Goal: Information Seeking & Learning: Learn about a topic

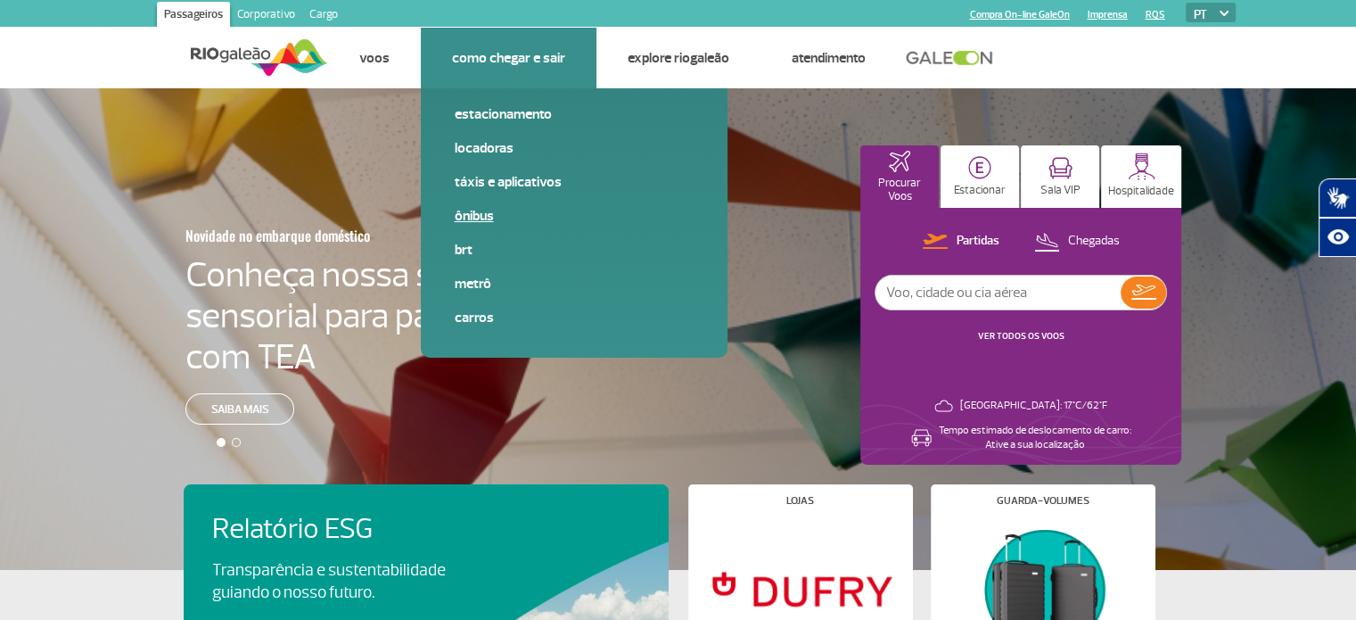
click at [467, 214] on link "Ônibus" at bounding box center [574, 216] width 239 height 20
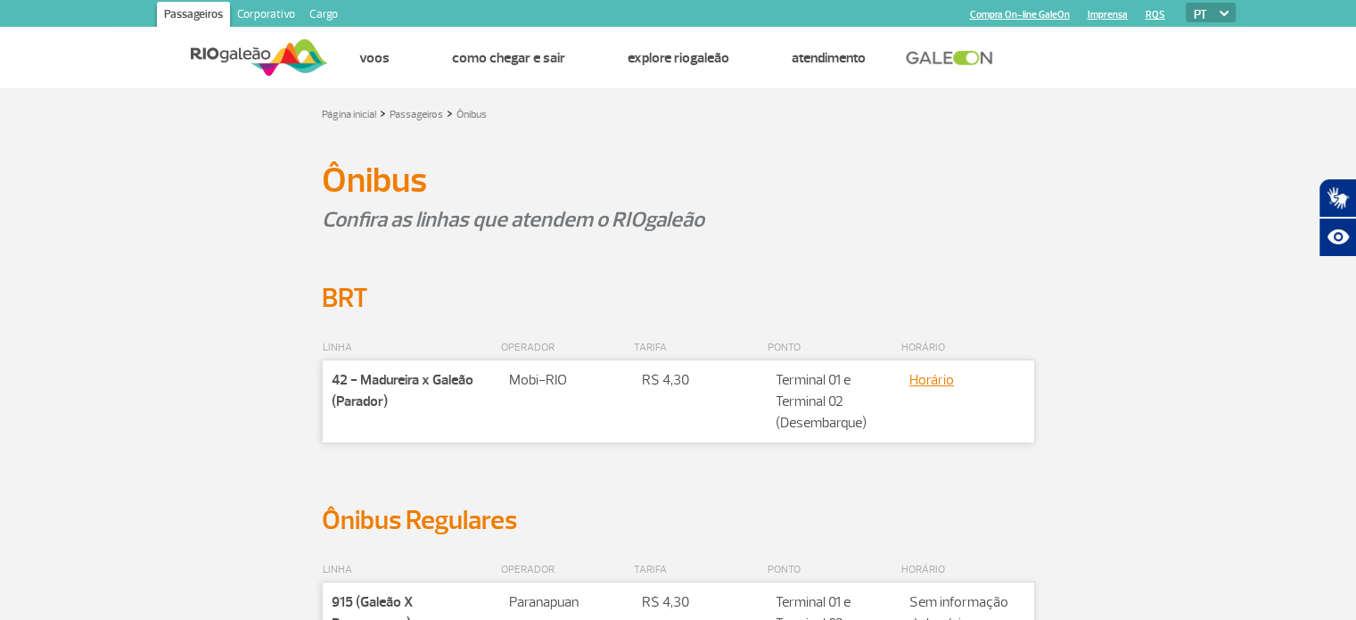
click at [223, 193] on div "Ônibus Ônibus" at bounding box center [679, 180] width 990 height 30
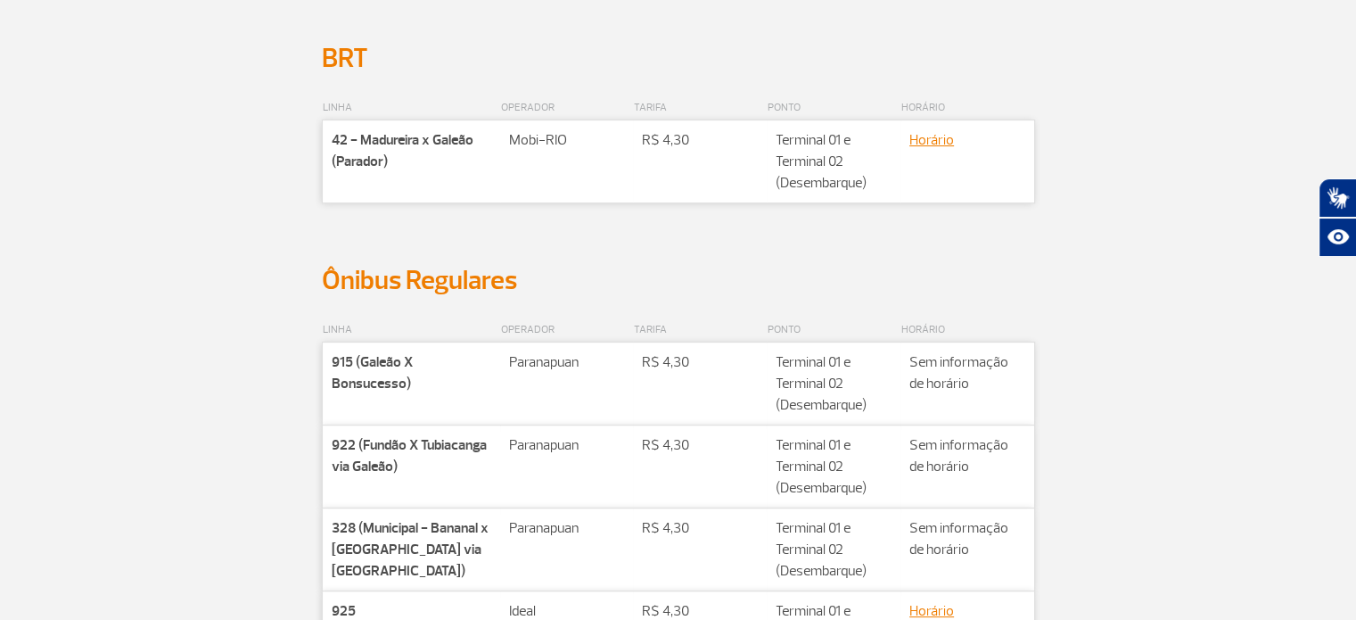
scroll to position [268, 0]
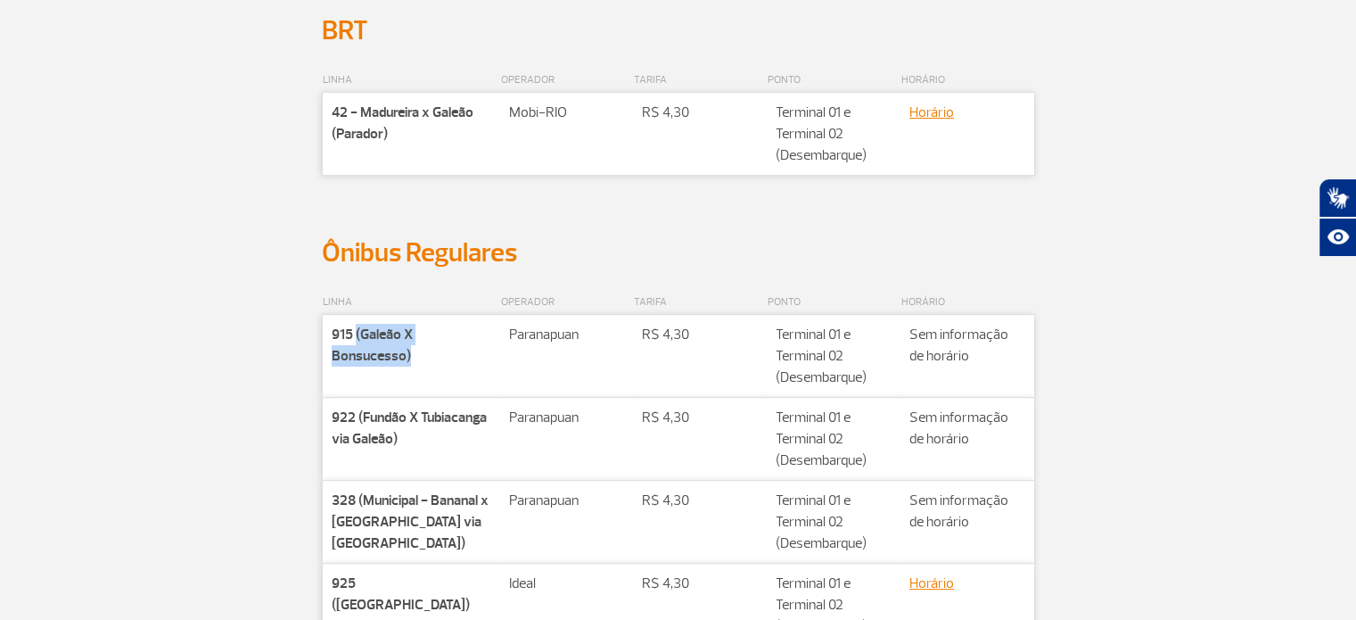
drag, startPoint x: 354, startPoint y: 334, endPoint x: 425, endPoint y: 360, distance: 75.1
click at [425, 360] on td "Companhia 915 (Galeão X Bonsucesso)" at bounding box center [411, 356] width 178 height 83
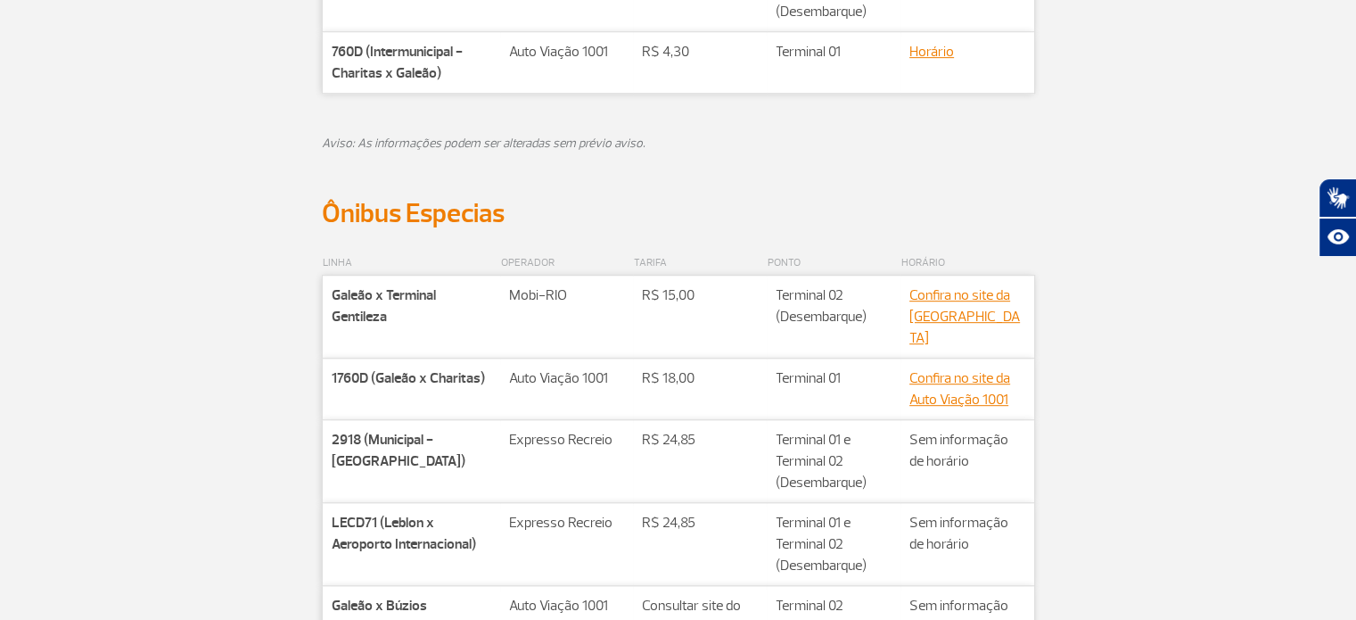
scroll to position [892, 0]
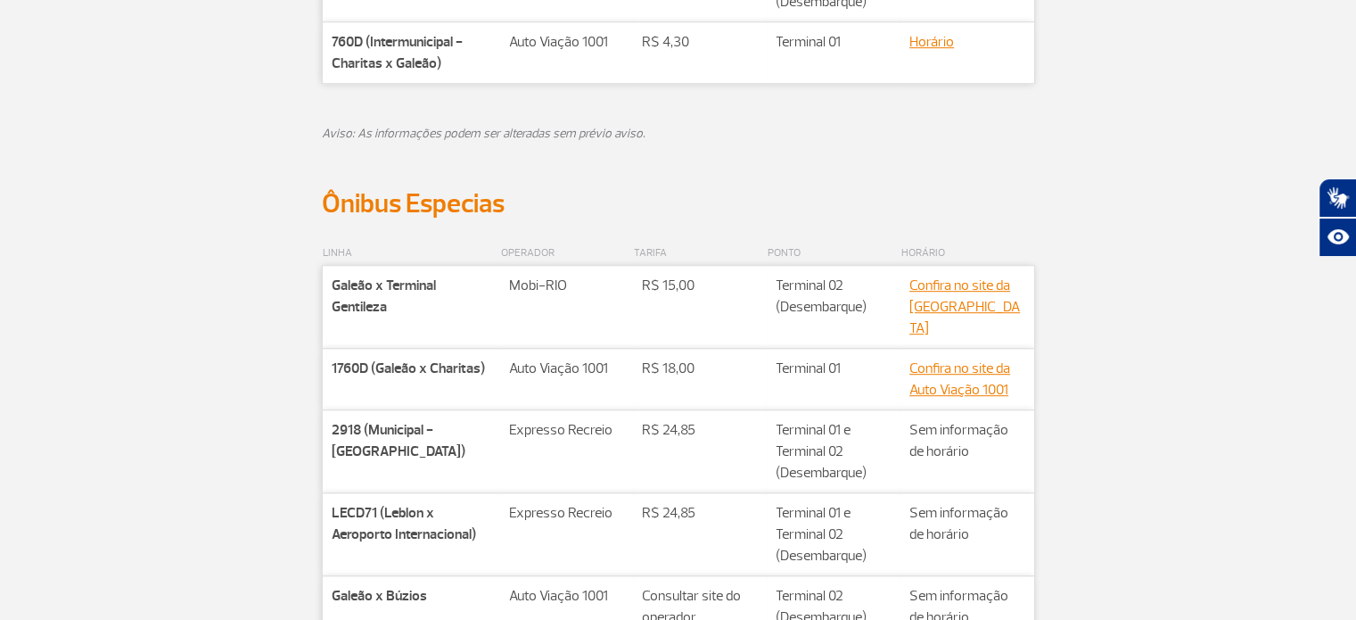
drag, startPoint x: 404, startPoint y: 431, endPoint x: 417, endPoint y: 447, distance: 20.9
click at [417, 447] on p "2918 (Municipal - [GEOGRAPHIC_DATA])" at bounding box center [412, 440] width 161 height 43
drag, startPoint x: 396, startPoint y: 415, endPoint x: 402, endPoint y: 448, distance: 33.6
click at [402, 448] on p "2918 (Municipal - [GEOGRAPHIC_DATA])" at bounding box center [412, 440] width 161 height 43
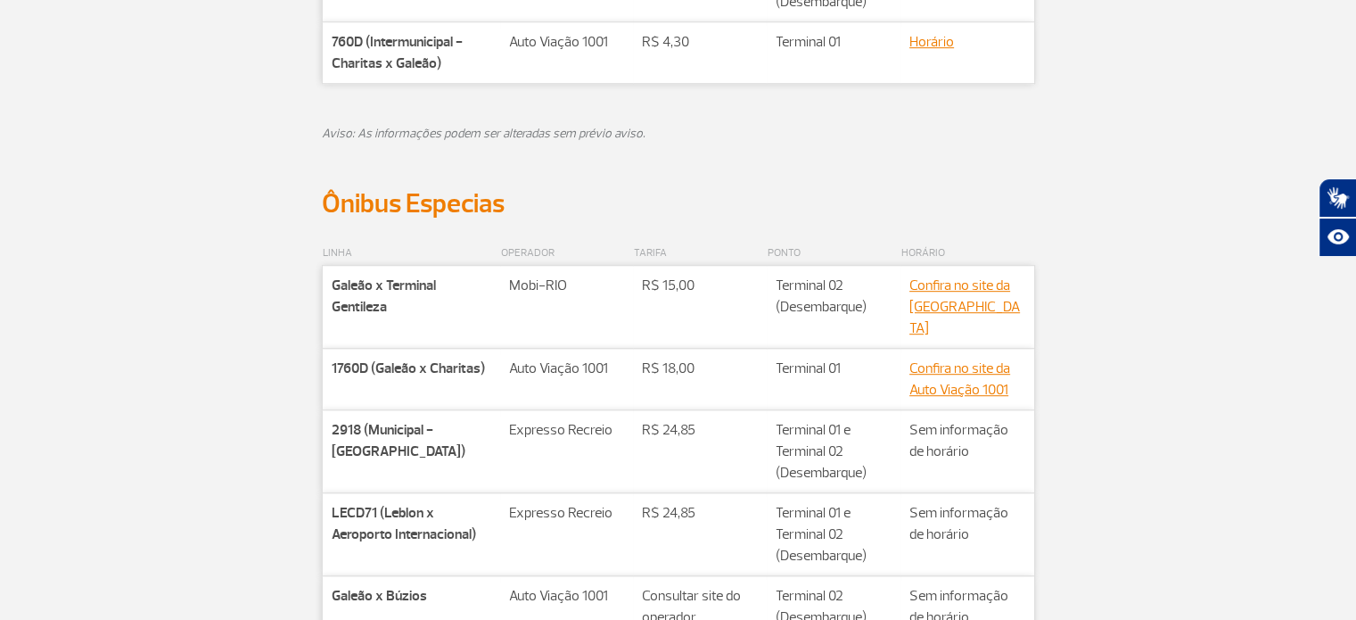
click at [402, 448] on p "2918 (Municipal - [GEOGRAPHIC_DATA])" at bounding box center [412, 440] width 161 height 43
drag, startPoint x: 369, startPoint y: 498, endPoint x: 486, endPoint y: 521, distance: 119.1
click at [486, 521] on td "Companhia LECD71 (Leblon x Aeroporto Internacional)" at bounding box center [411, 534] width 178 height 83
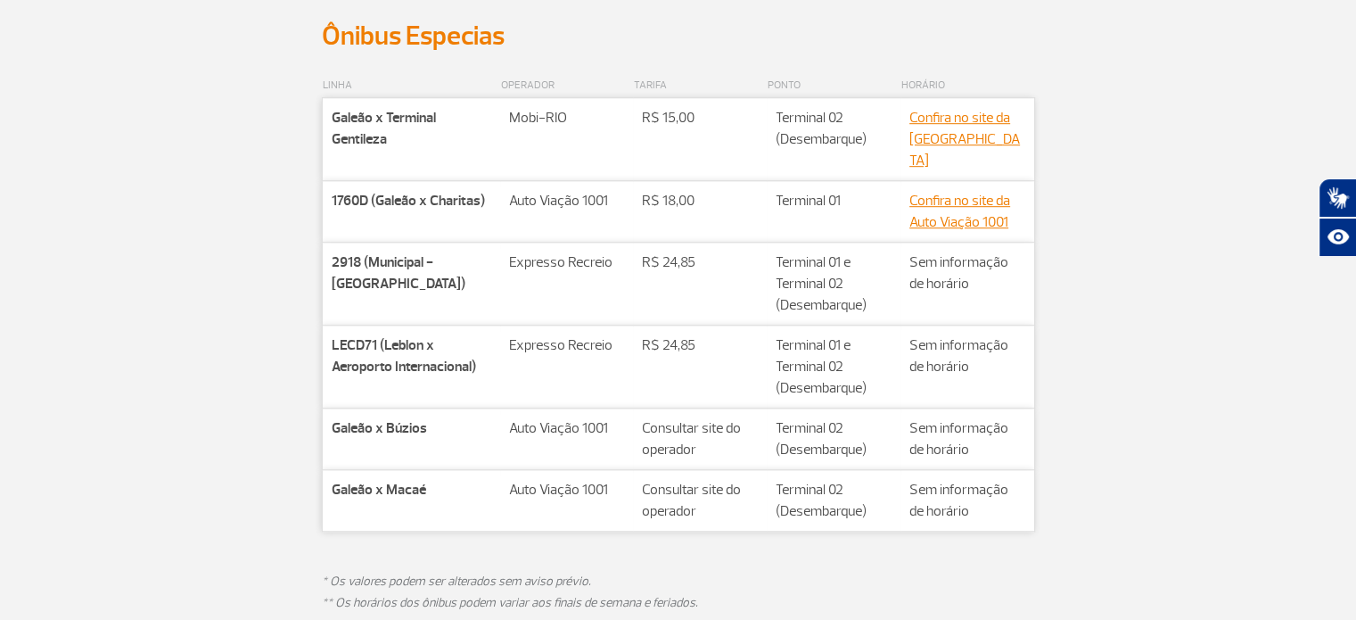
scroll to position [1070, 0]
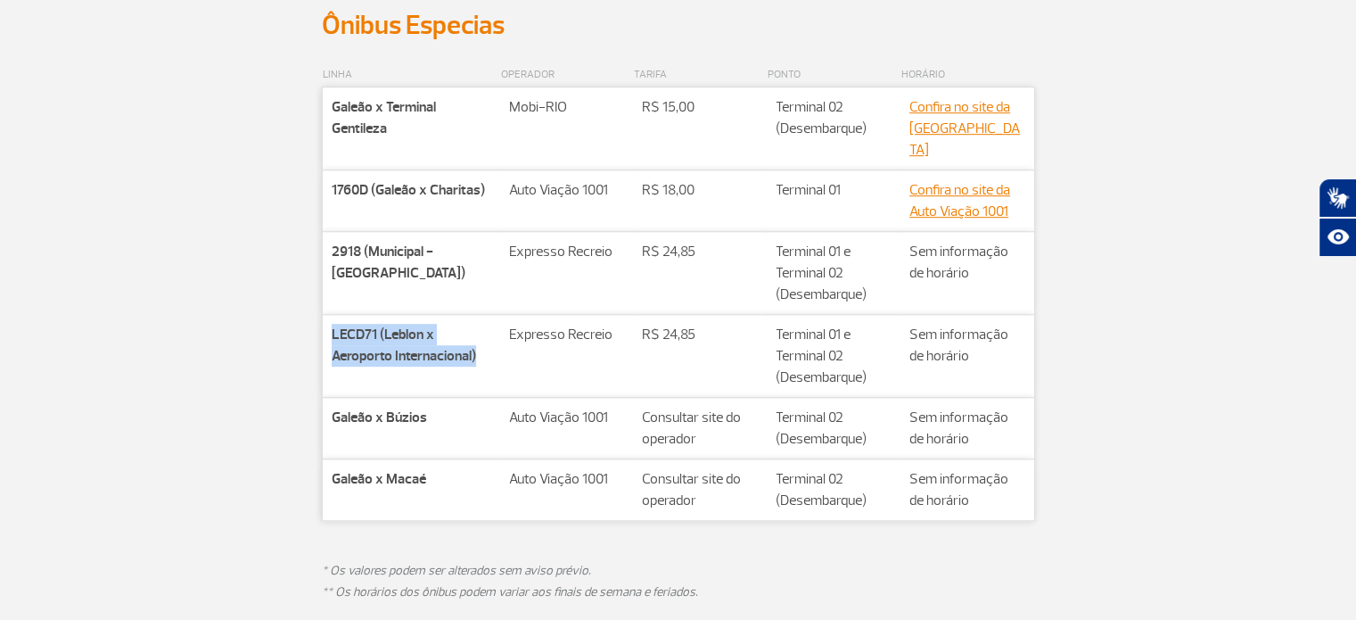
drag, startPoint x: 333, startPoint y: 309, endPoint x: 494, endPoint y: 331, distance: 163.0
click at [494, 331] on td "Companhia LECD71 (Leblon x Aeroporto Internacional)" at bounding box center [411, 356] width 178 height 83
drag, startPoint x: 406, startPoint y: 261, endPoint x: 320, endPoint y: 220, distance: 94.9
click at [320, 220] on div "LINHA OPERADOR TARIFA PONTO HORÁRIO Companhia Galeão x Terminal Gentileza Rota …" at bounding box center [679, 344] width 990 height 604
click at [367, 243] on strong "2918 (Municipal - [GEOGRAPHIC_DATA])" at bounding box center [399, 262] width 134 height 39
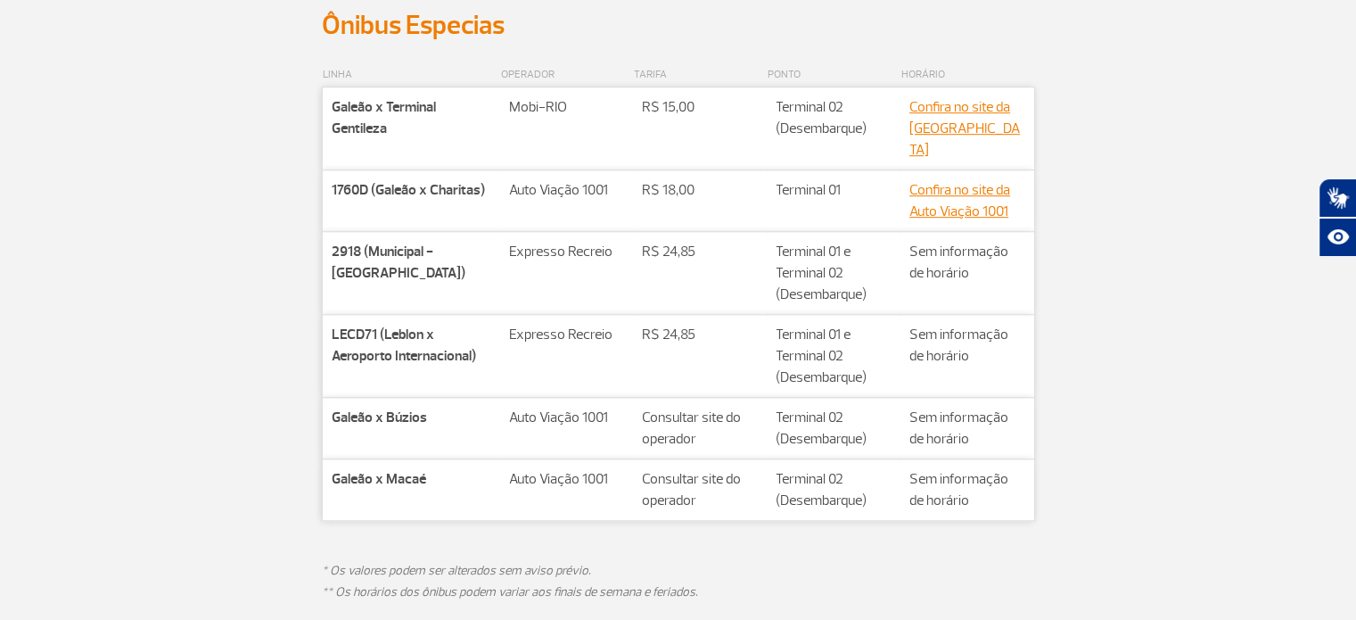
drag, startPoint x: 389, startPoint y: 263, endPoint x: 326, endPoint y: 235, distance: 68.6
click at [326, 235] on td "Companhia 2918 (Municipal - [GEOGRAPHIC_DATA])" at bounding box center [411, 273] width 178 height 83
copy strong "2918 (Municipal - [GEOGRAPHIC_DATA])"
click at [227, 245] on div "LINHA OPERADOR TARIFA PONTO HORÁRIO Companhia Galeão x Terminal Gentileza Rota …" at bounding box center [679, 344] width 990 height 604
drag, startPoint x: 787, startPoint y: 233, endPoint x: 861, endPoint y: 250, distance: 76.8
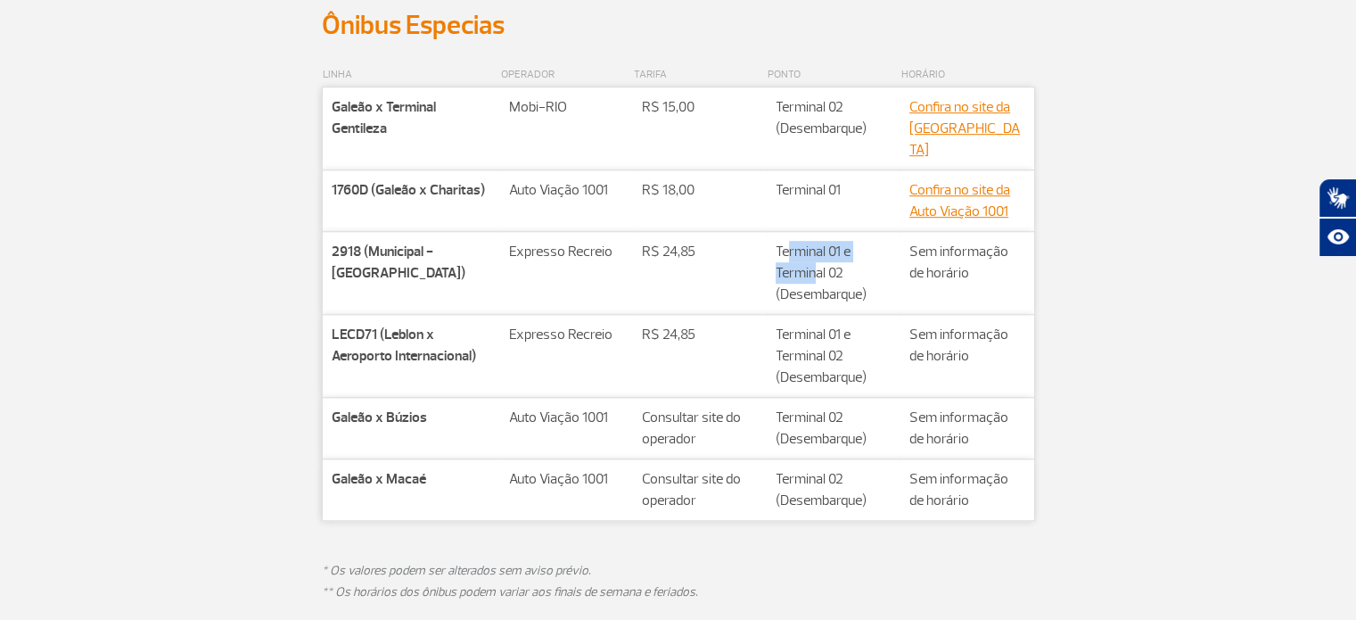
click at [849, 250] on td "Valor** Terminal 01 e Terminal 02 (Desembarque)" at bounding box center [834, 273] width 134 height 83
click at [1126, 301] on div "LINHA OPERADOR TARIFA PONTO HORÁRIO Companhia Galeão x Terminal Gentileza Rota …" at bounding box center [679, 344] width 990 height 604
drag, startPoint x: 365, startPoint y: 163, endPoint x: 425, endPoint y: 169, distance: 60.1
click at [425, 181] on strong "1760D (Galeão x Charitas)" at bounding box center [408, 190] width 153 height 18
drag, startPoint x: 363, startPoint y: 303, endPoint x: 446, endPoint y: 325, distance: 85.7
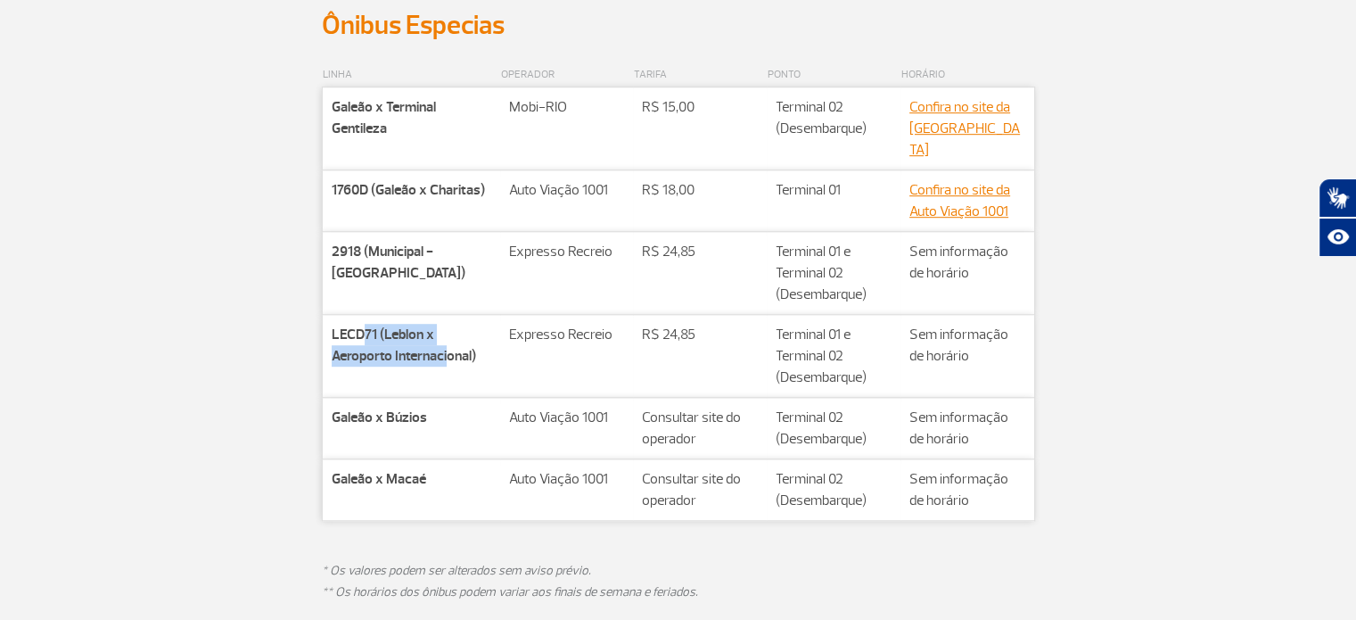
click at [446, 326] on strong "LECD71 (Leblon x Aeroporto Internacional)" at bounding box center [404, 345] width 144 height 39
drag, startPoint x: 367, startPoint y: 394, endPoint x: 444, endPoint y: 401, distance: 77.9
click at [444, 407] on p "Galeão x Búzios" at bounding box center [412, 417] width 161 height 21
drag, startPoint x: 360, startPoint y: 451, endPoint x: 417, endPoint y: 454, distance: 57.1
click at [417, 470] on strong "Galeão x Macaé" at bounding box center [379, 479] width 95 height 18
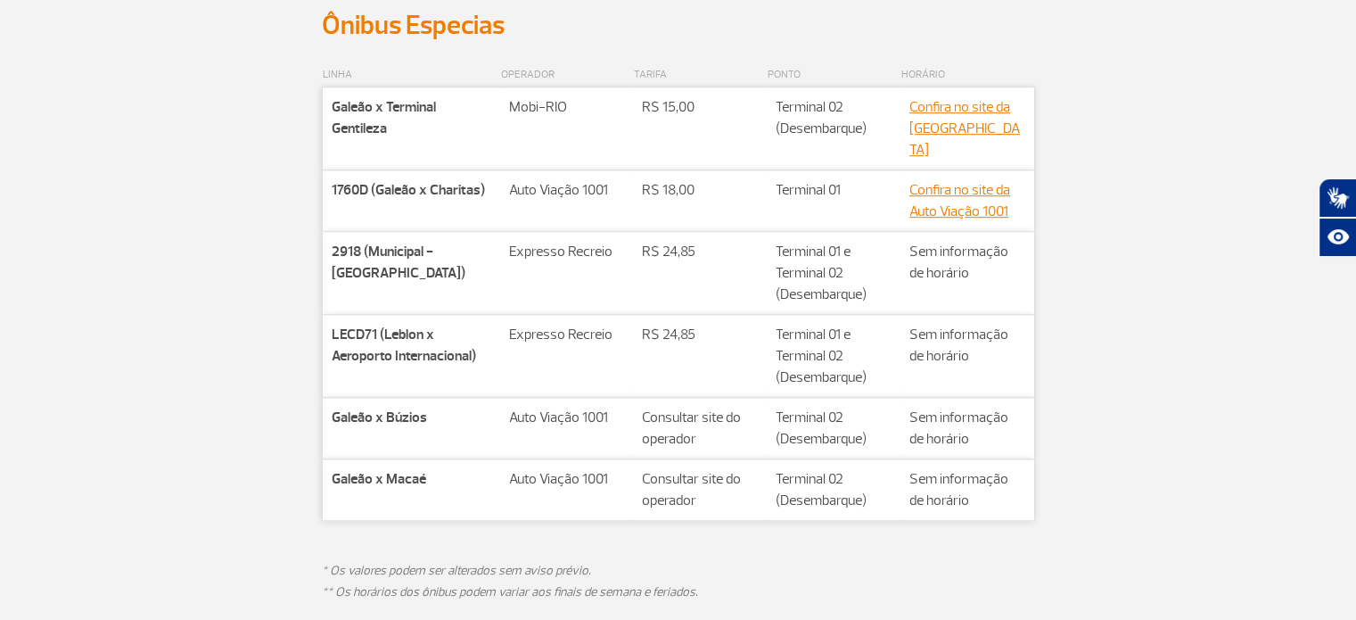
click at [201, 416] on div "LINHA OPERADOR TARIFA PONTO HORÁRIO Companhia Galeão x Terminal Gentileza Rota …" at bounding box center [679, 344] width 990 height 604
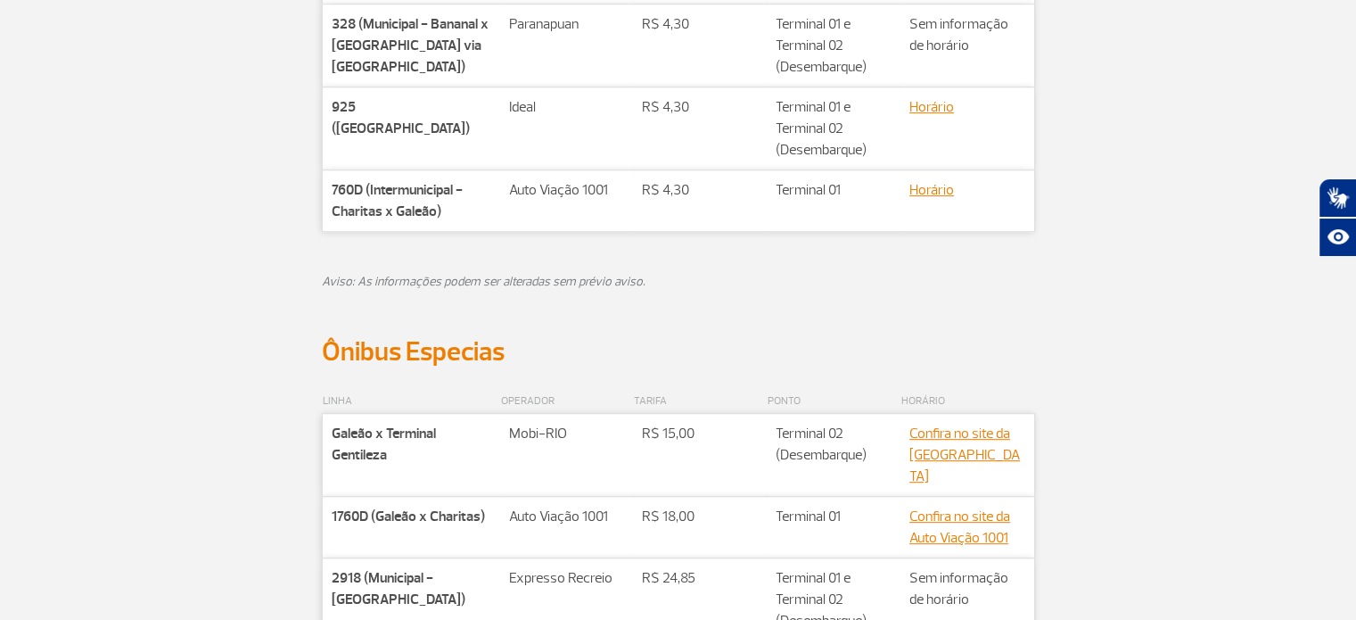
scroll to position [713, 0]
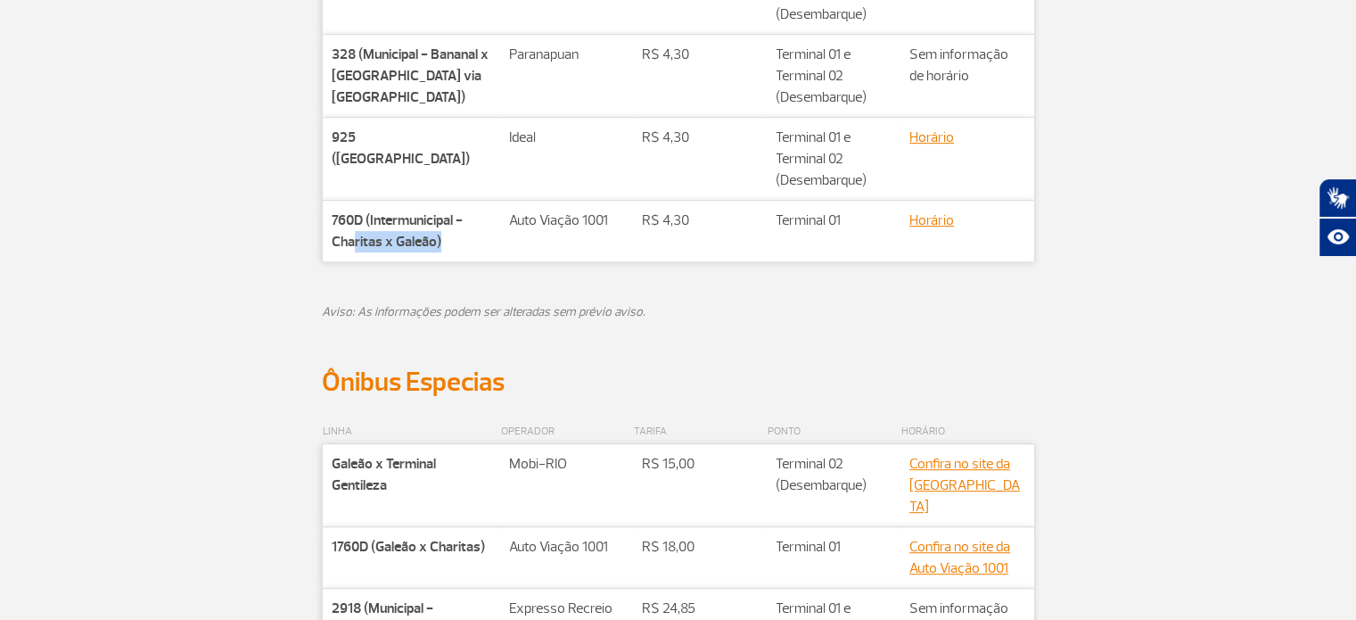
drag, startPoint x: 425, startPoint y: 247, endPoint x: 442, endPoint y: 253, distance: 18.9
click at [442, 253] on td "Companhia 760D (Intermunicipal - Charitas x Galeão)" at bounding box center [411, 232] width 178 height 62
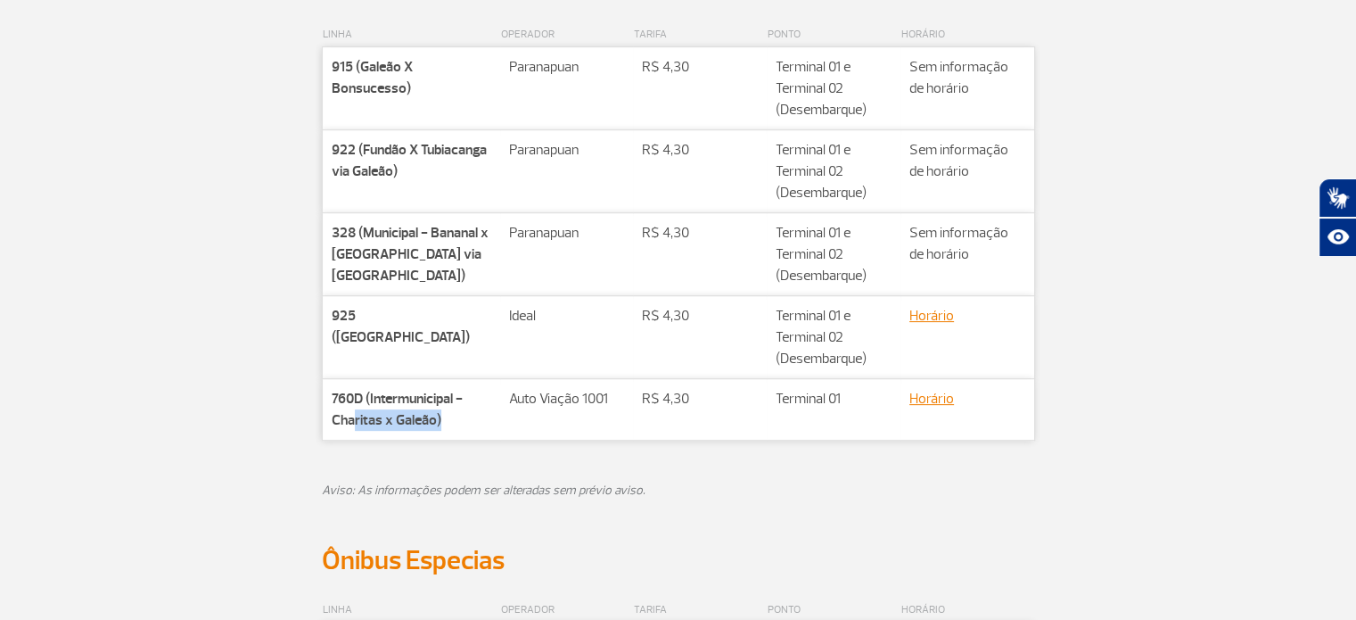
scroll to position [446, 0]
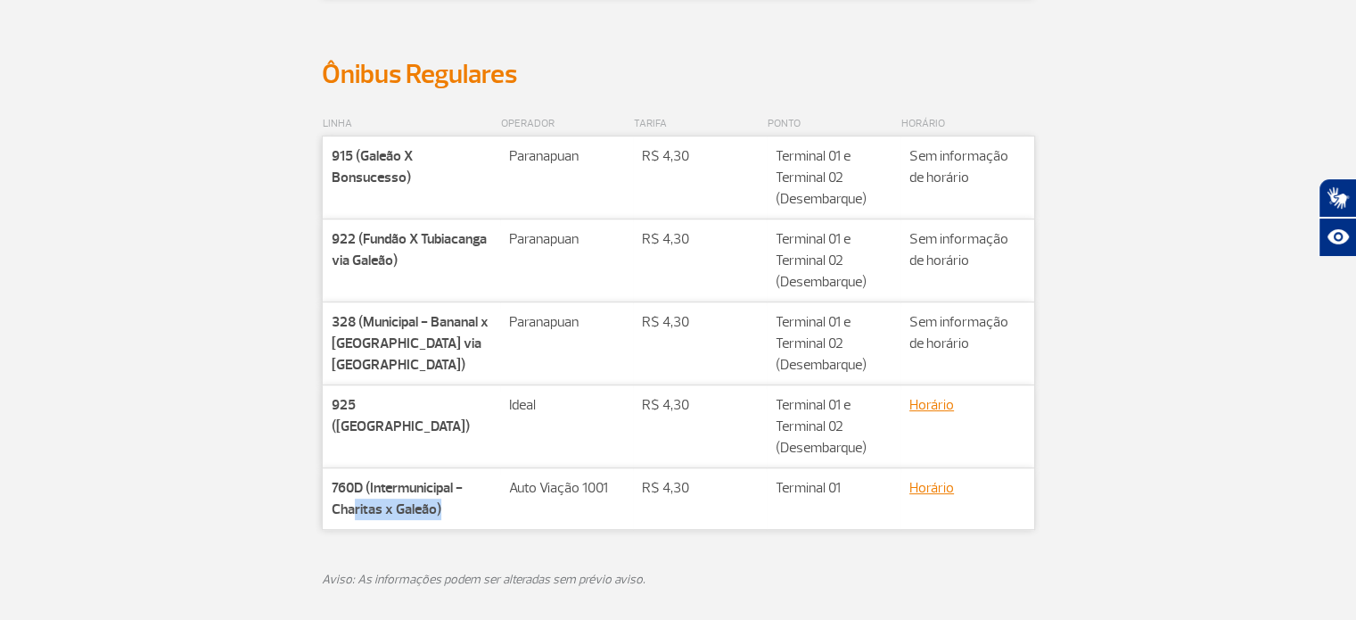
click at [170, 325] on div "LINHA OPERADOR TARIFA PONTO HORÁRIO Companhia 915 (Galeão X Bonsucesso) Rota Pa…" at bounding box center [678, 362] width 1017 height 542
